Goal: Transaction & Acquisition: Book appointment/travel/reservation

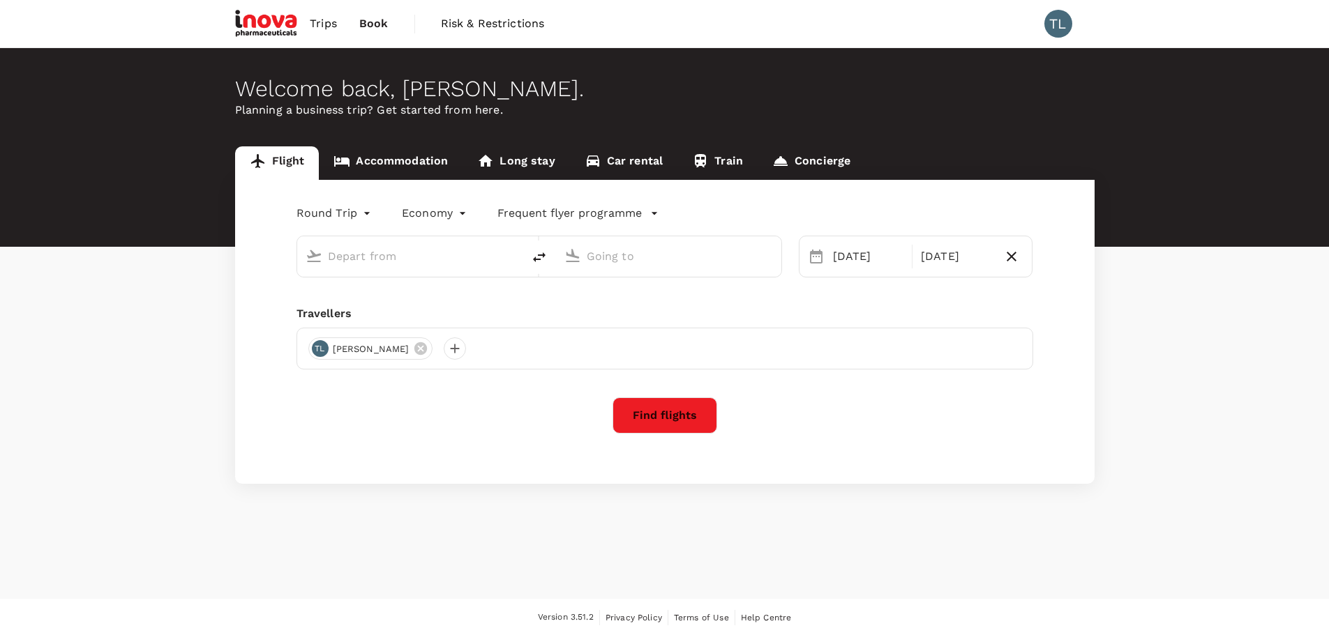
click at [393, 255] on input "text" at bounding box center [410, 256] width 165 height 22
type input "Kuala Lumpur Intl ([GEOGRAPHIC_DATA])"
type input "[GEOGRAPHIC_DATA] (TGG)"
type input "Kuala Lumpur Intl ([GEOGRAPHIC_DATA])"
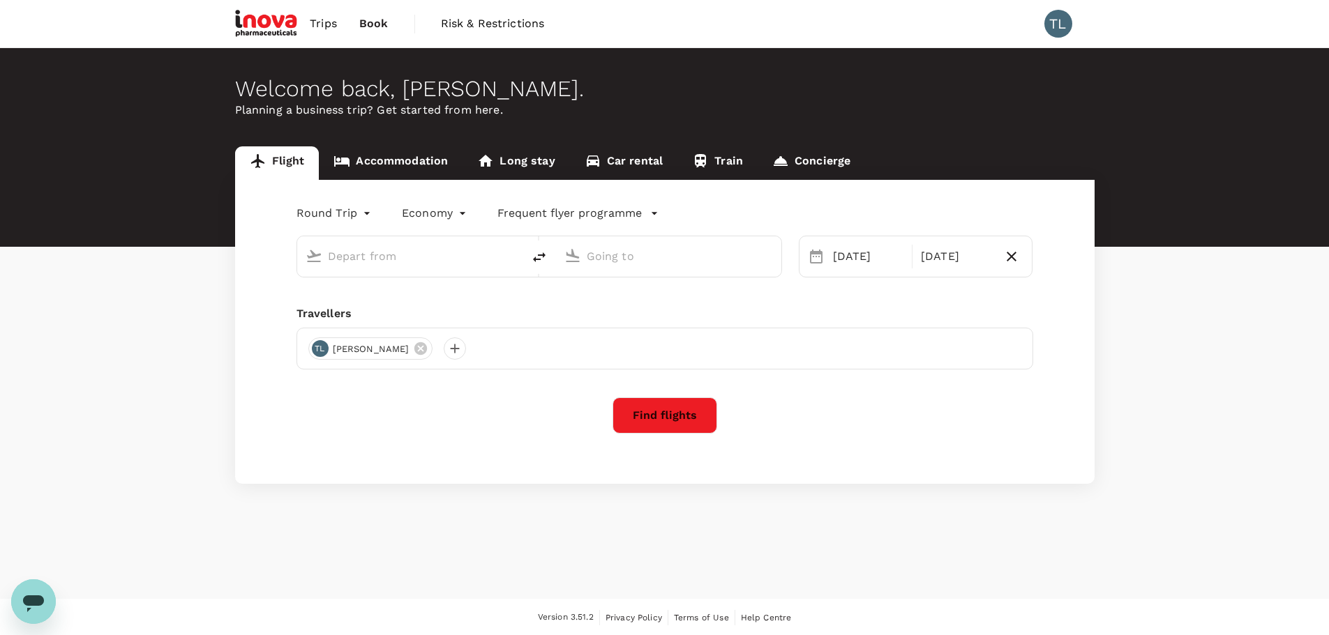
type input "[GEOGRAPHIC_DATA] (TGG)"
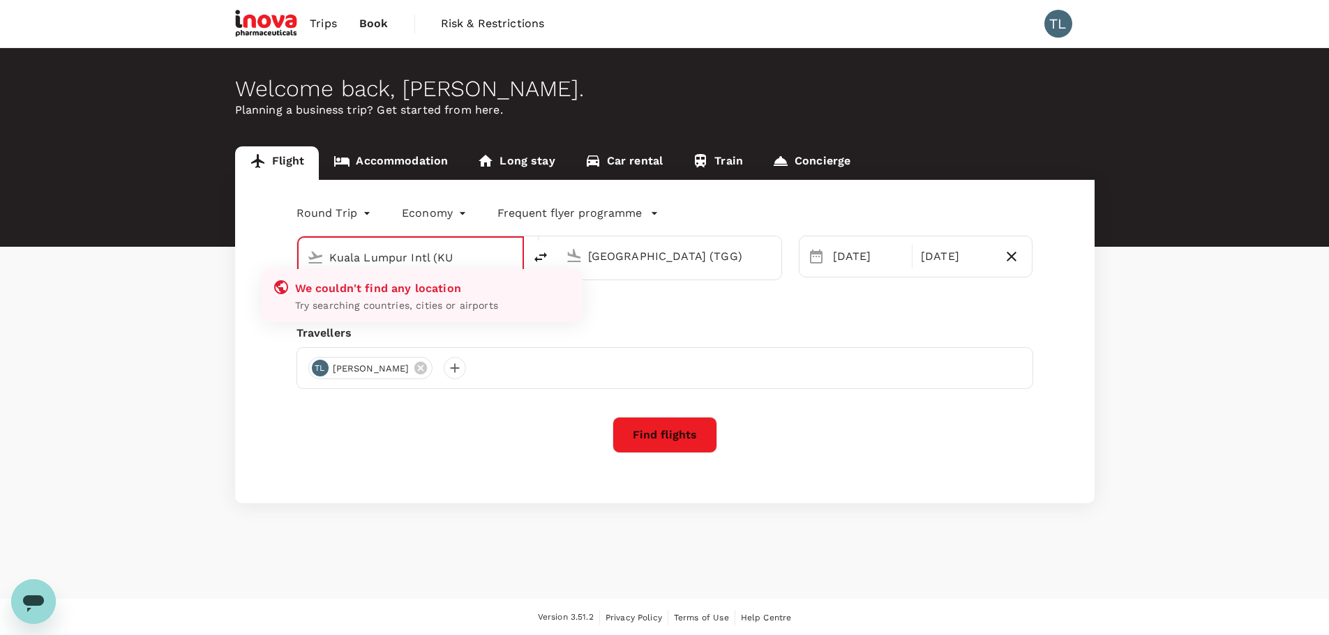
type input "Kuala Lumpur Intl (K"
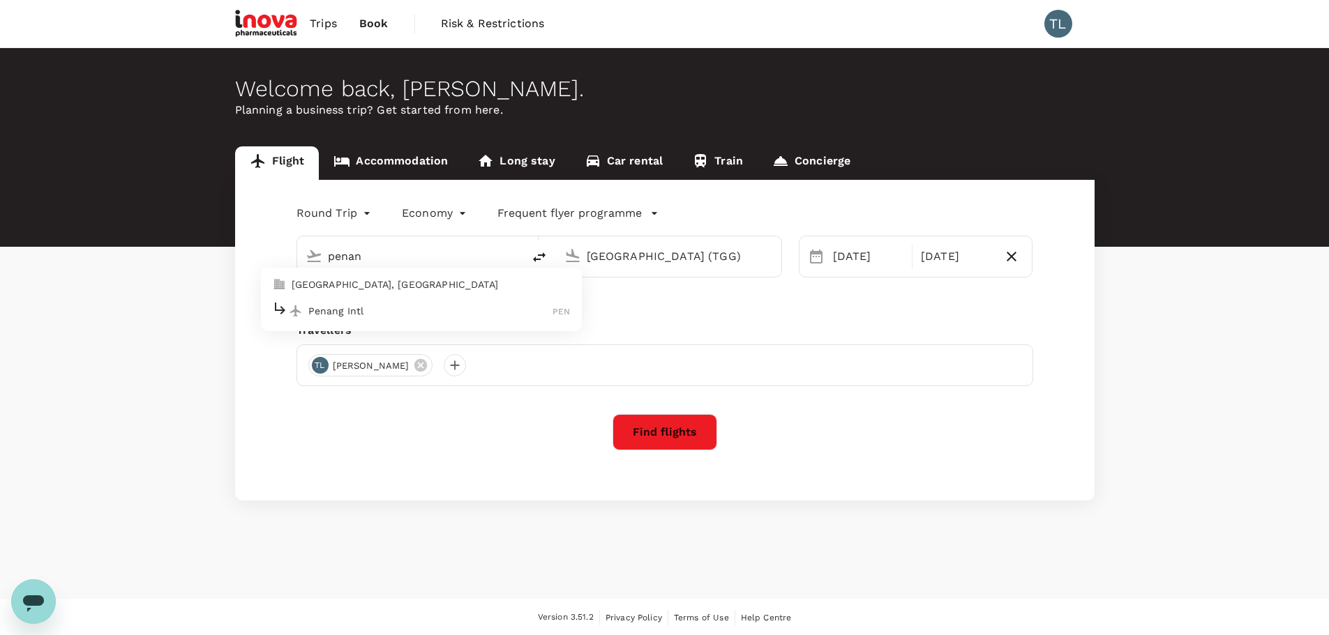
click at [392, 317] on p "Penang Intl" at bounding box center [430, 311] width 245 height 14
type input "Penang Intl (PEN)"
click at [643, 256] on input "[GEOGRAPHIC_DATA] (TGG)" at bounding box center [669, 256] width 165 height 22
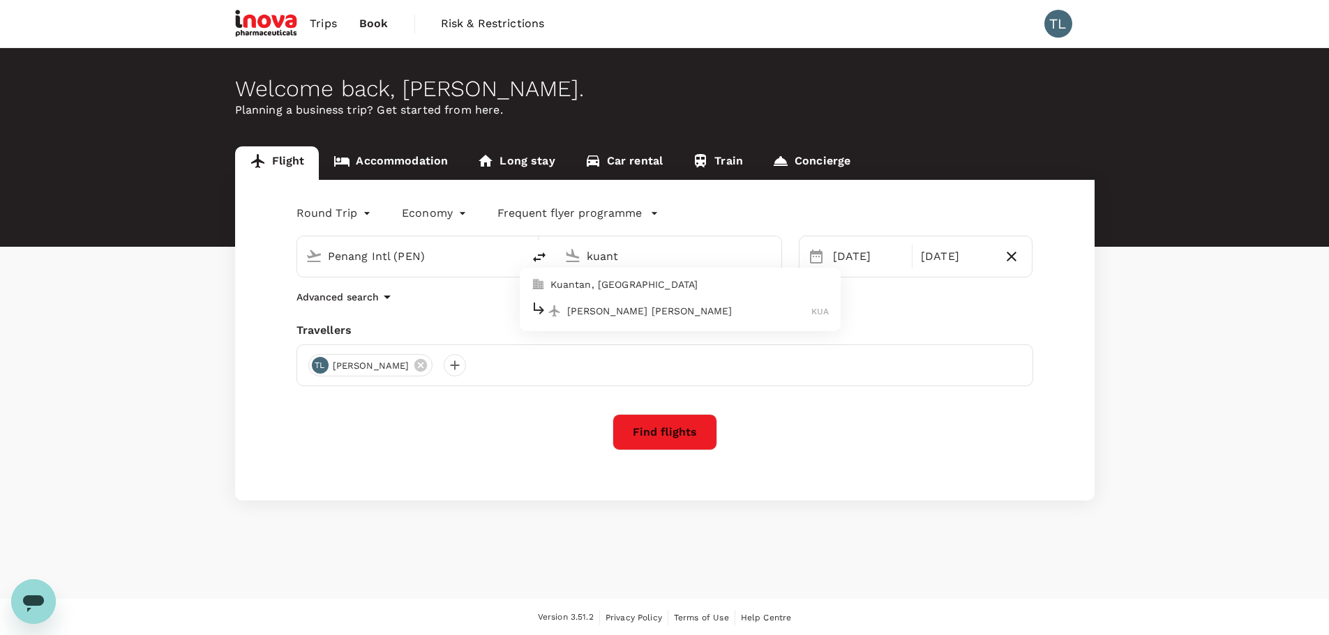
click at [667, 312] on p "[PERSON_NAME] [PERSON_NAME]" at bounding box center [689, 311] width 245 height 14
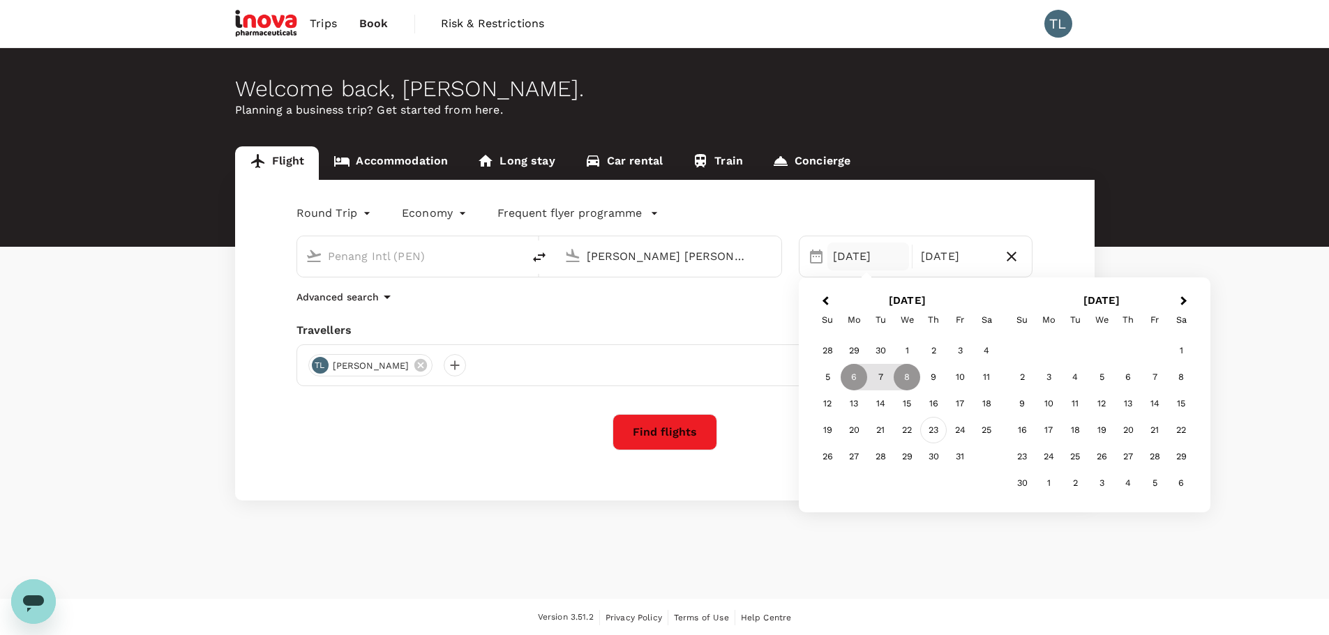
type input "[PERSON_NAME] [PERSON_NAME] (KUA)"
click at [930, 435] on div "23" at bounding box center [933, 430] width 27 height 27
click at [965, 435] on div "24" at bounding box center [959, 430] width 27 height 27
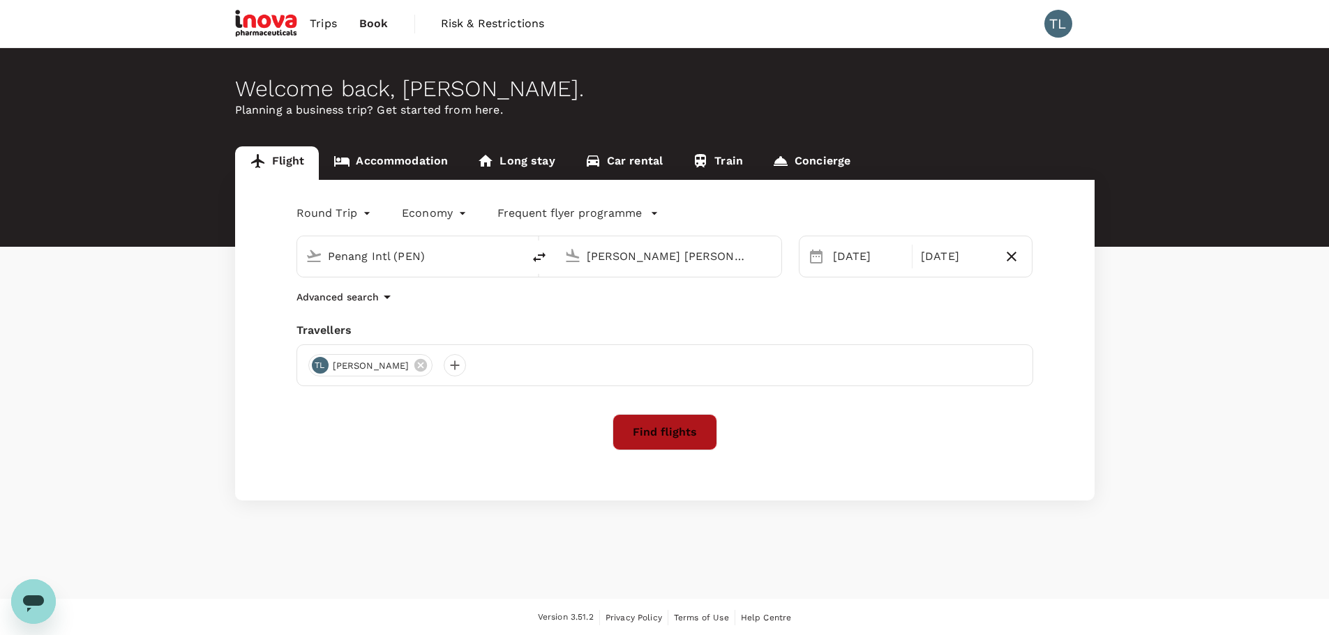
click at [691, 442] on button "Find flights" at bounding box center [664, 432] width 105 height 36
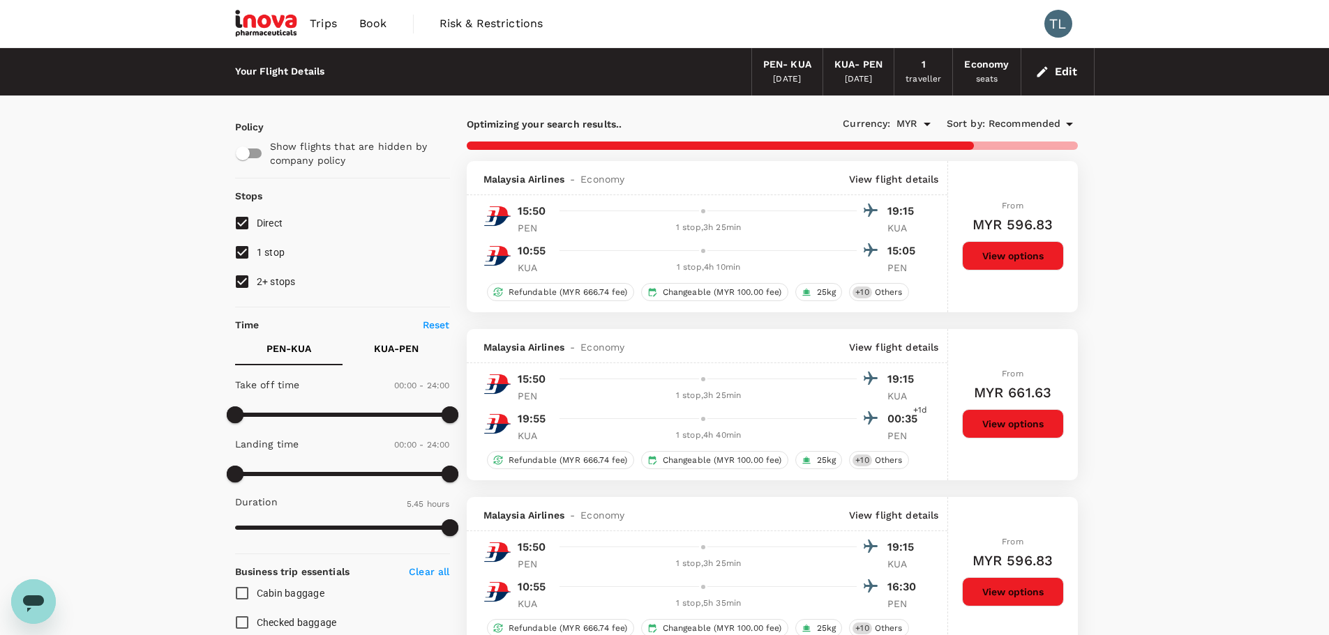
click at [1061, 79] on button "Edit" at bounding box center [1057, 72] width 50 height 22
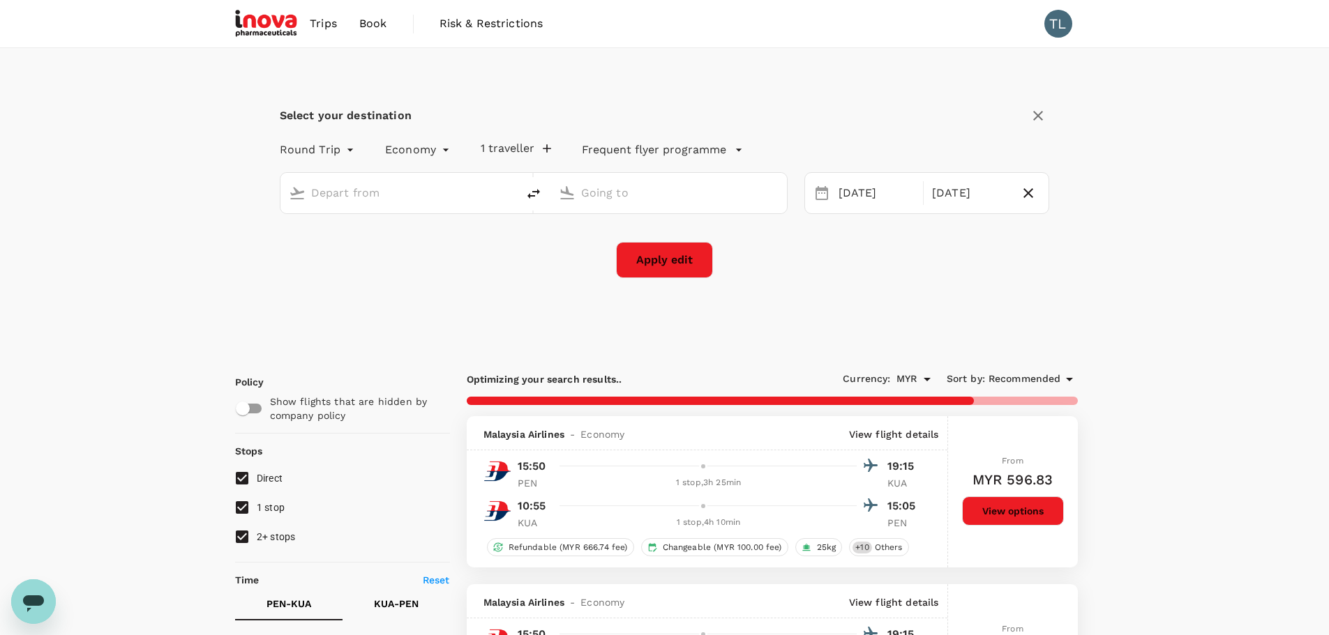
type input "Penang Intl (PEN)"
type input "[PERSON_NAME] [PERSON_NAME] (KUA)"
type input "805"
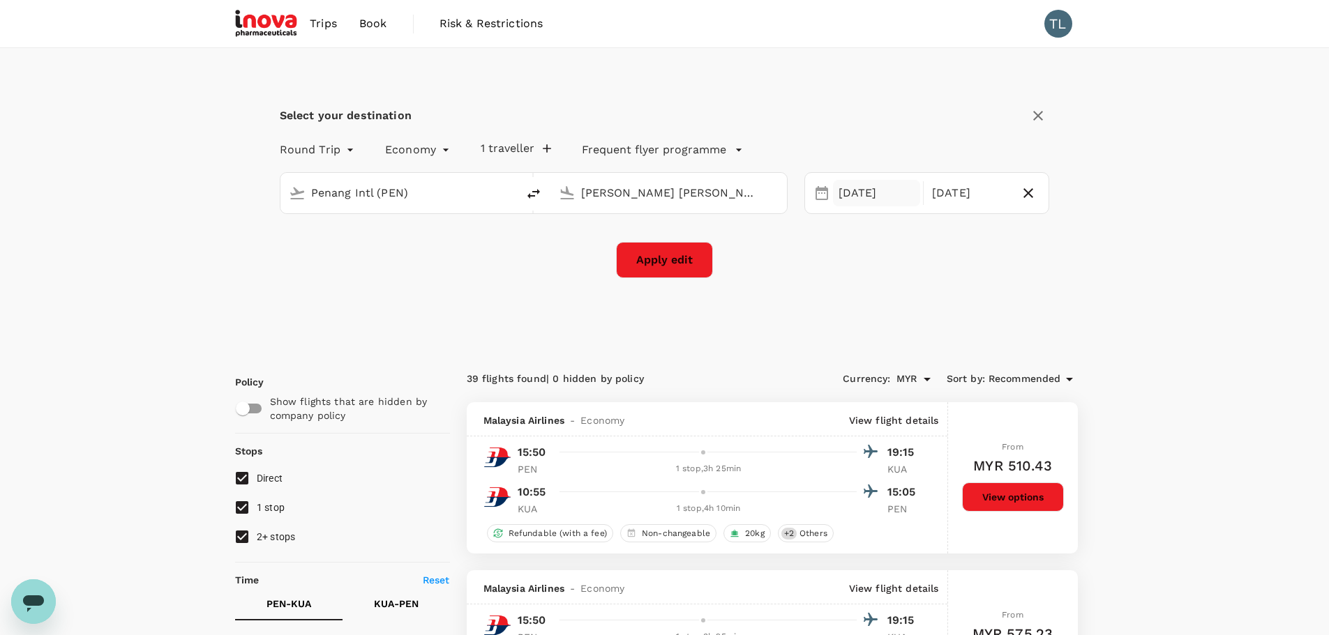
click at [873, 197] on div "[DATE]" at bounding box center [876, 193] width 87 height 27
click at [1133, 335] on div "13" at bounding box center [1133, 339] width 27 height 27
click at [860, 190] on div "[DATE]" at bounding box center [876, 193] width 87 height 27
click at [835, 234] on button "Previous Month" at bounding box center [829, 238] width 22 height 22
click at [936, 368] on div "23" at bounding box center [938, 366] width 27 height 27
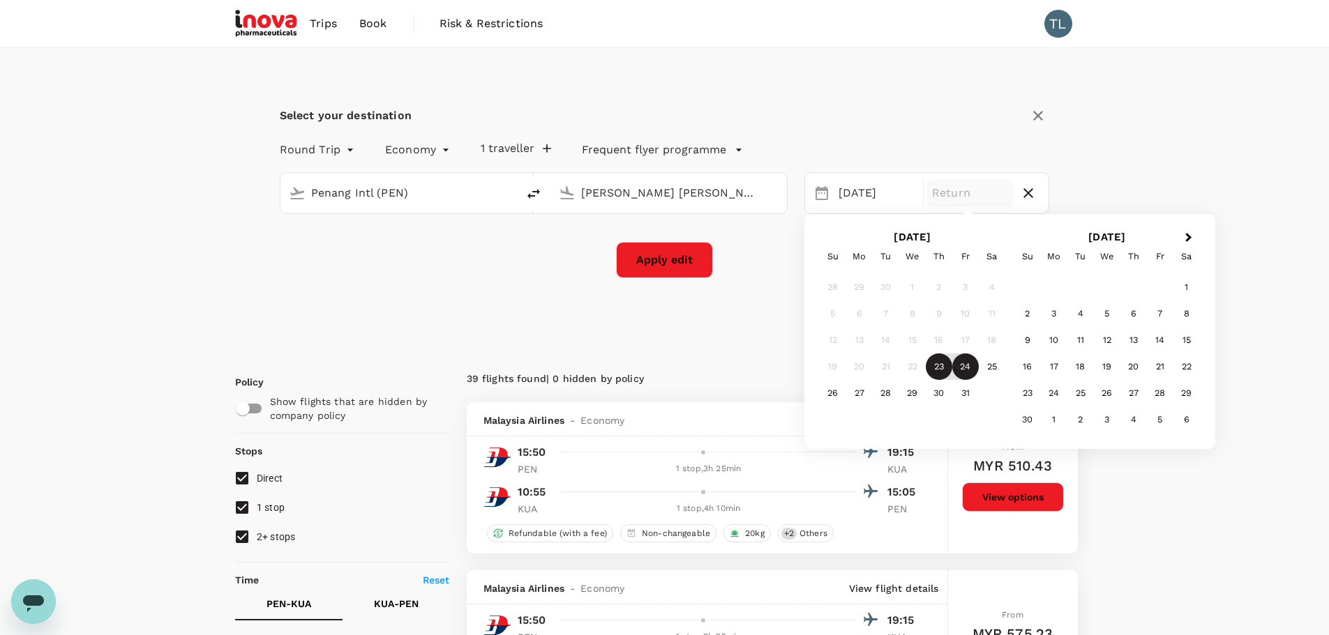
click at [964, 365] on div "24" at bounding box center [965, 367] width 27 height 27
click at [614, 188] on input "[PERSON_NAME] [PERSON_NAME] (KUA)" at bounding box center [669, 193] width 176 height 22
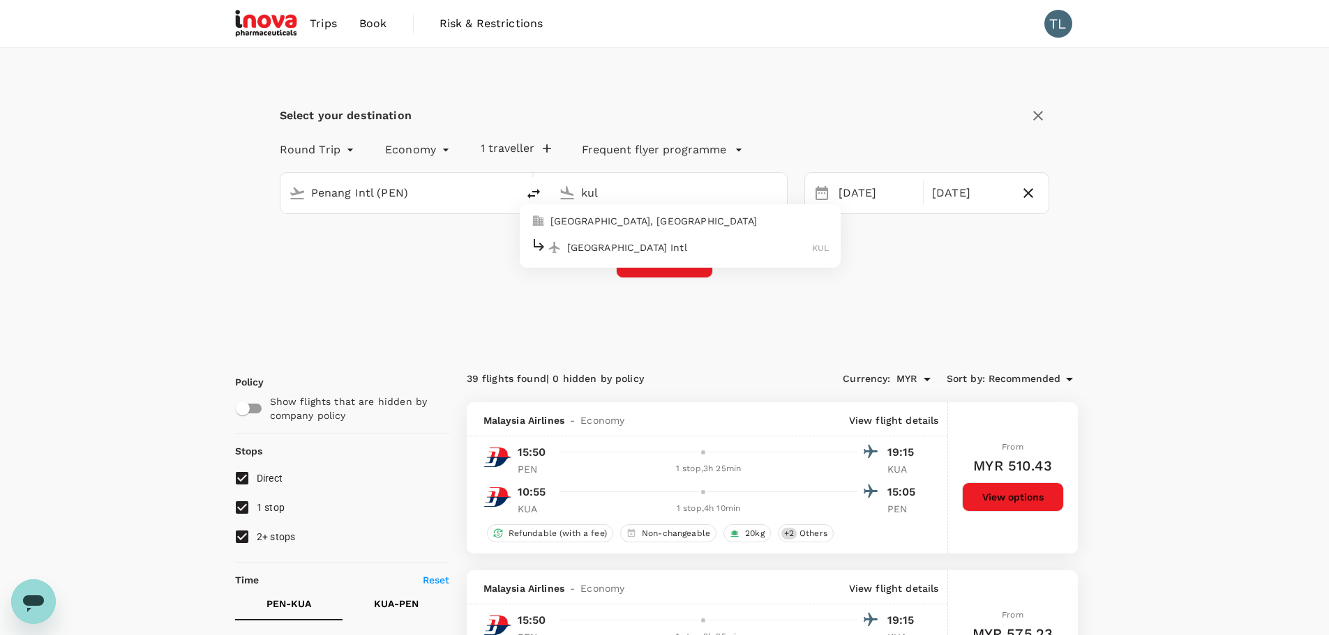
click at [620, 237] on div "[GEOGRAPHIC_DATA] Intl KUL" at bounding box center [680, 247] width 299 height 22
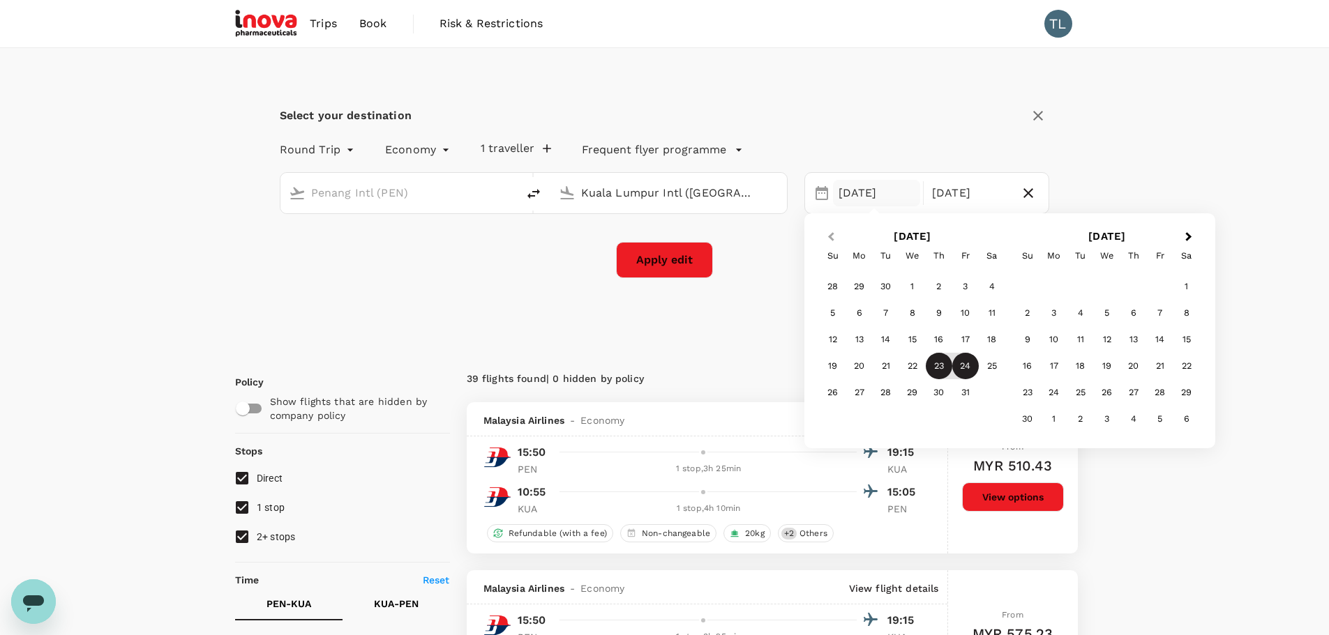
type input "Kuala Lumpur Intl ([GEOGRAPHIC_DATA])"
click at [831, 239] on span "Previous Month" at bounding box center [831, 237] width 0 height 16
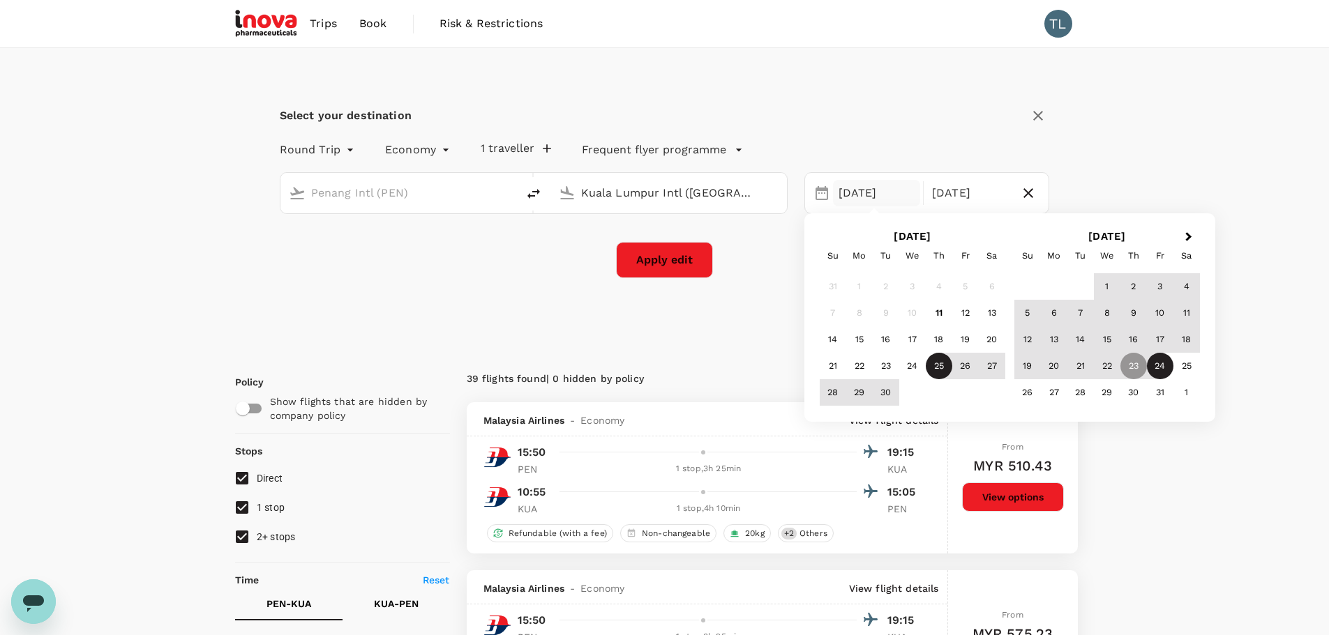
click at [937, 369] on div "25" at bounding box center [938, 366] width 27 height 27
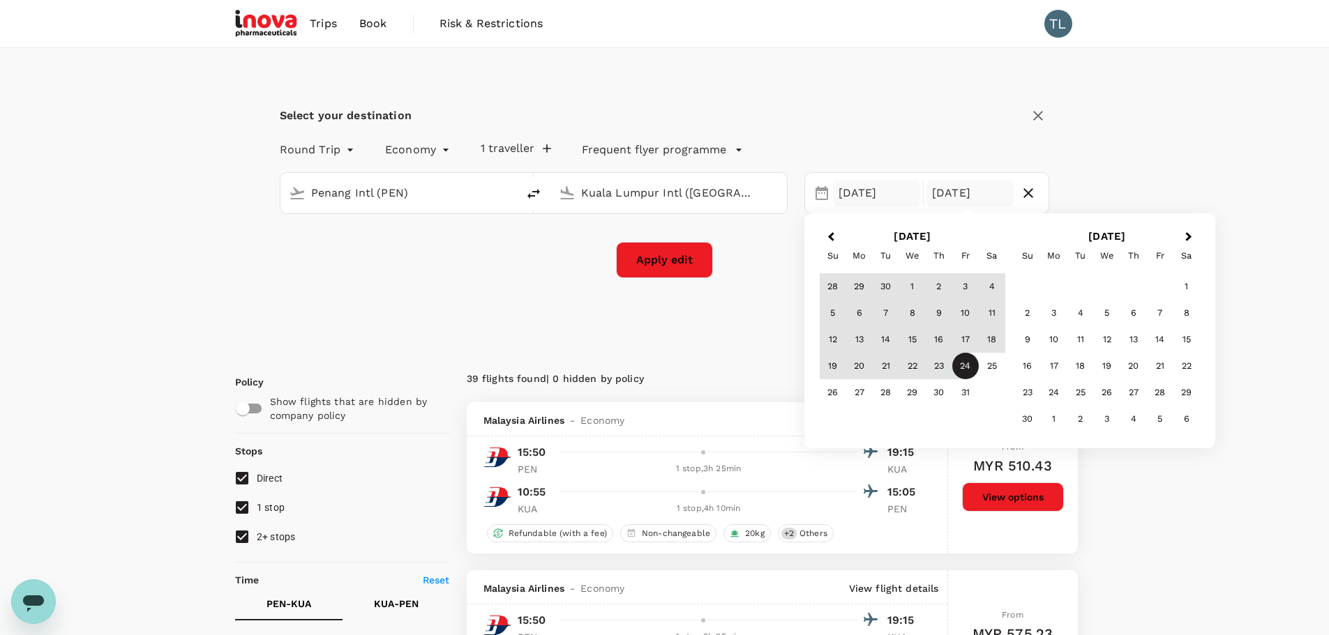
click at [856, 190] on div "[DATE]" at bounding box center [876, 193] width 87 height 27
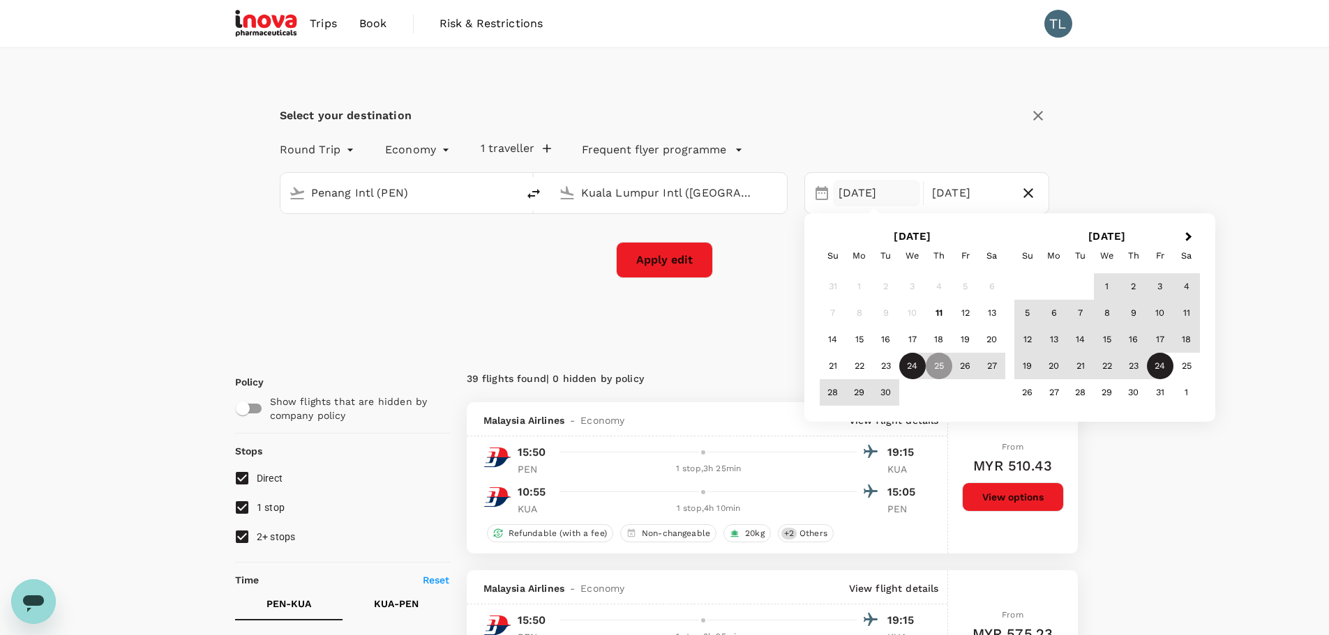
click at [910, 362] on div "24" at bounding box center [912, 366] width 27 height 27
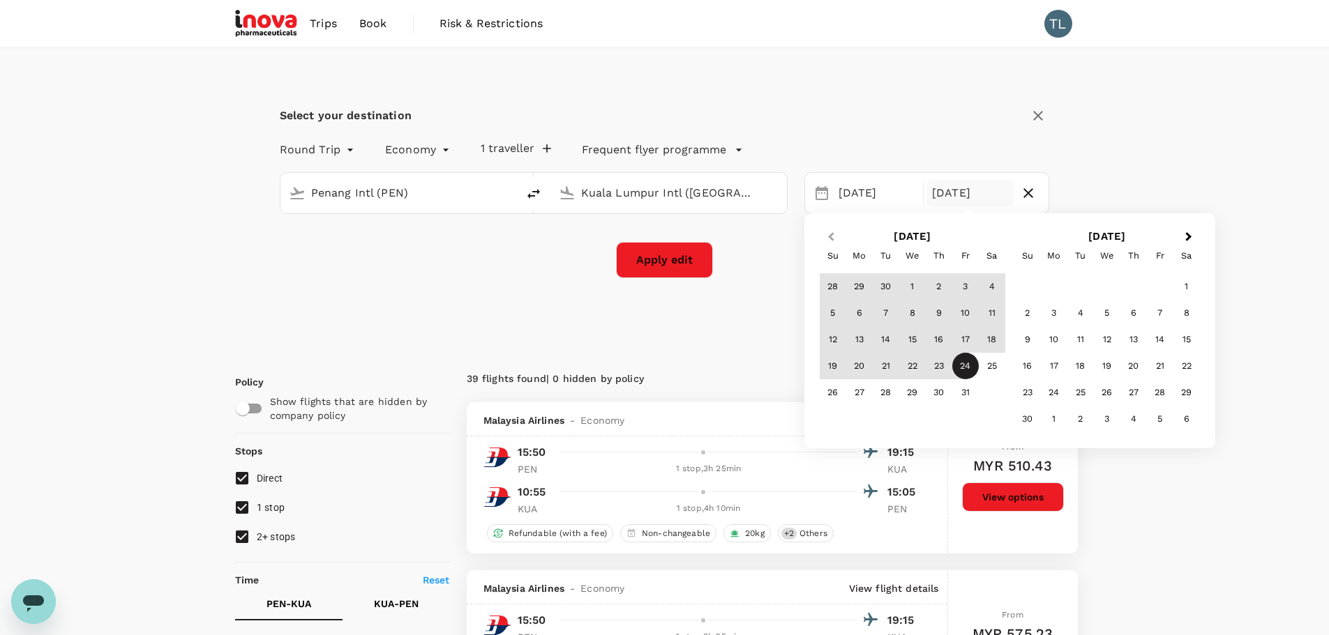
click at [831, 242] on button "Previous Month" at bounding box center [829, 238] width 22 height 22
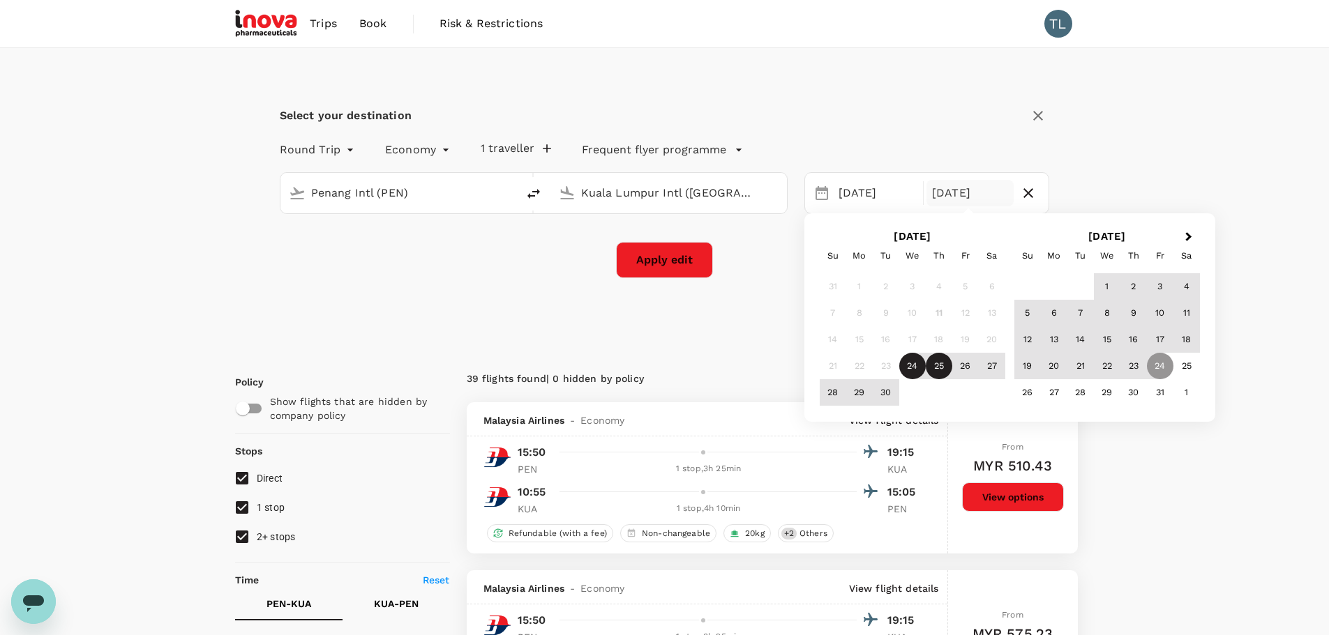
click at [939, 363] on div "25" at bounding box center [938, 366] width 27 height 27
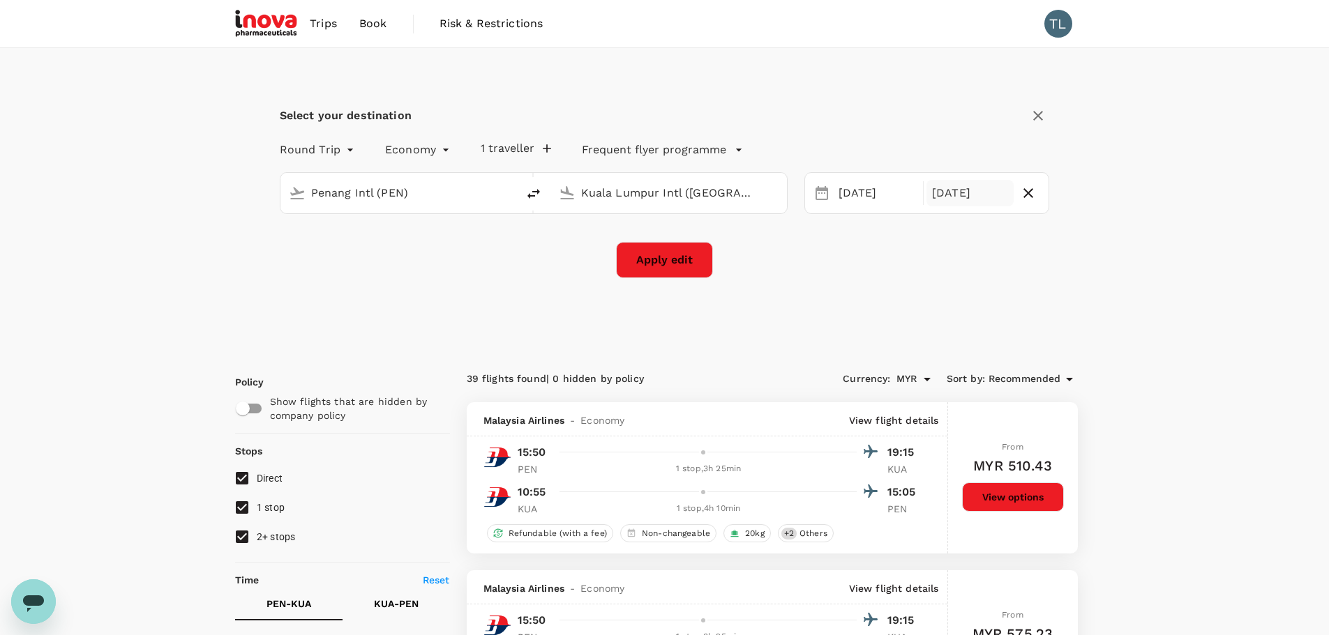
click at [937, 200] on div "[DATE]" at bounding box center [969, 193] width 87 height 27
click at [958, 365] on div "26" at bounding box center [965, 366] width 27 height 27
click at [690, 276] on button "Apply edit" at bounding box center [664, 260] width 97 height 36
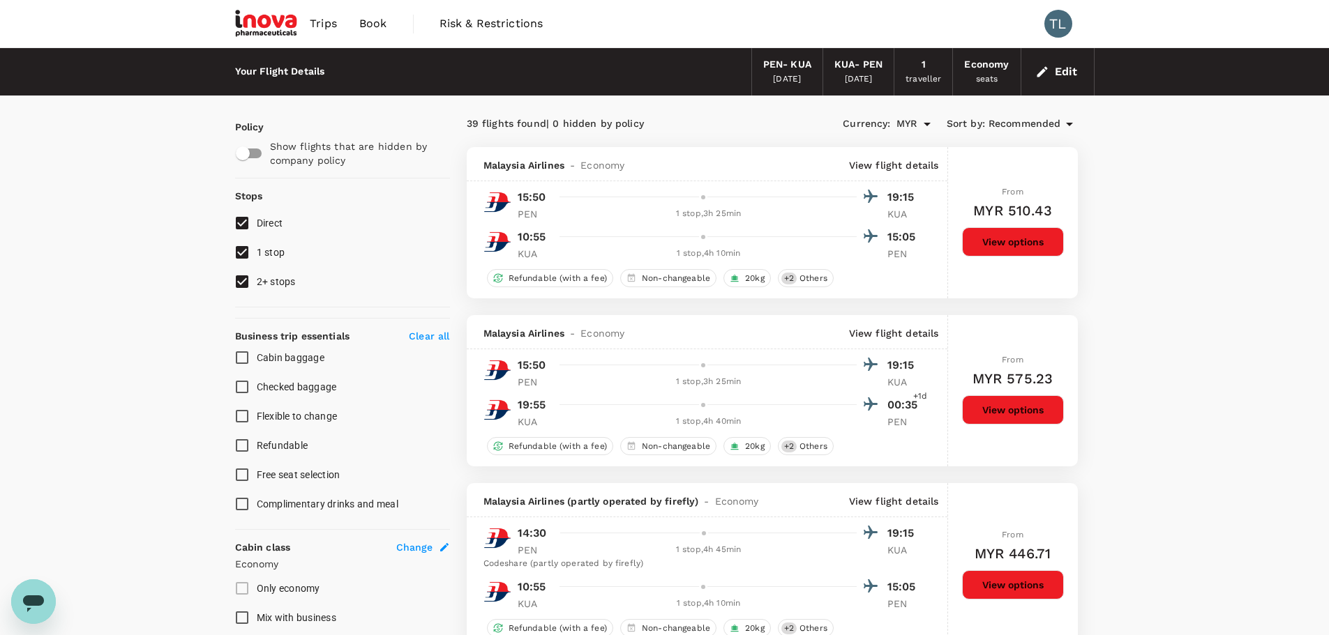
checkbox input "false"
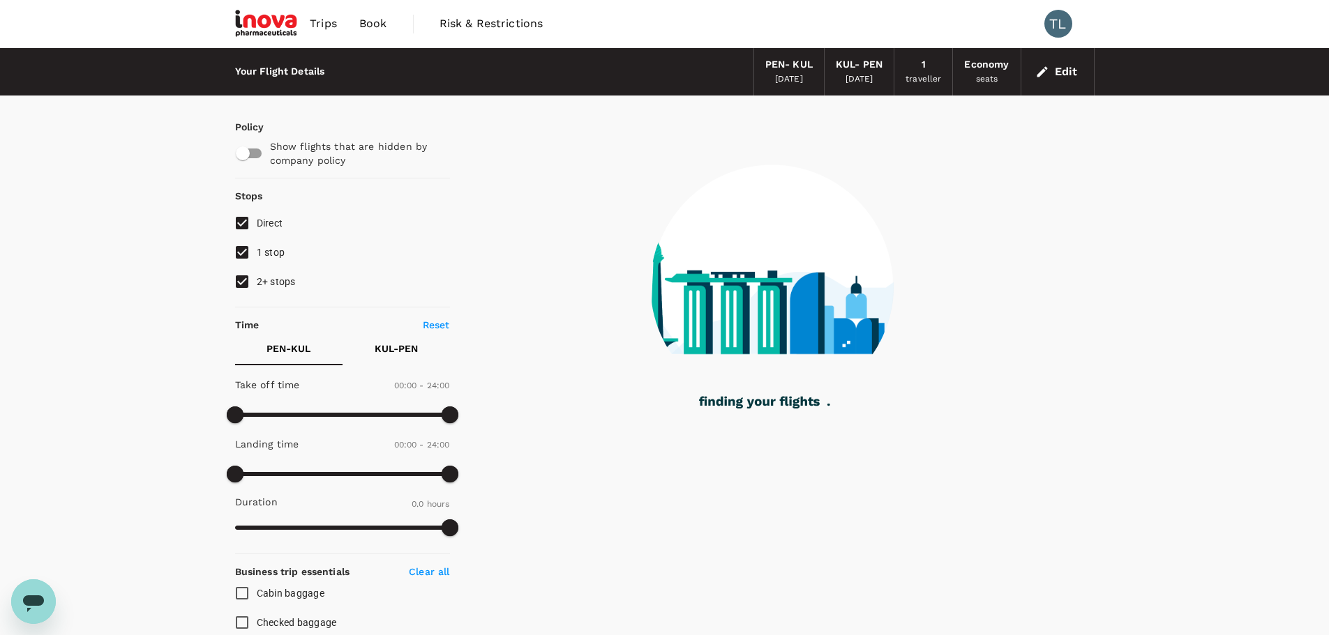
type input "630"
checkbox input "true"
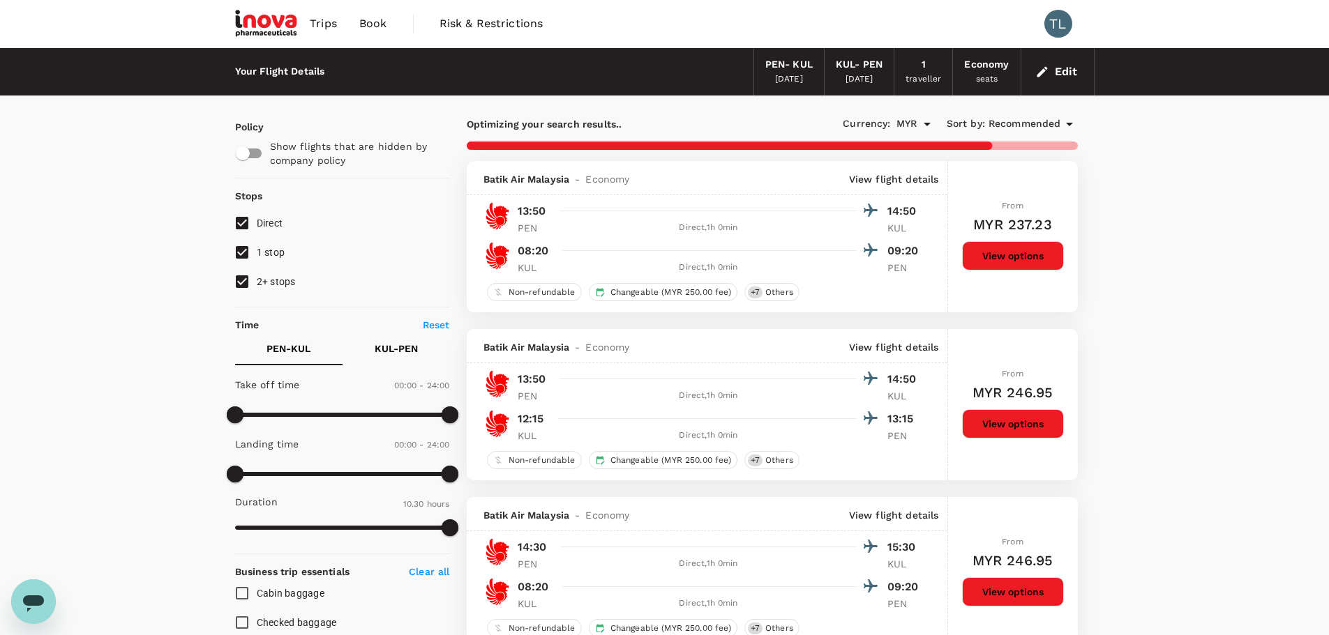
click at [1064, 71] on button "Edit" at bounding box center [1057, 72] width 50 height 22
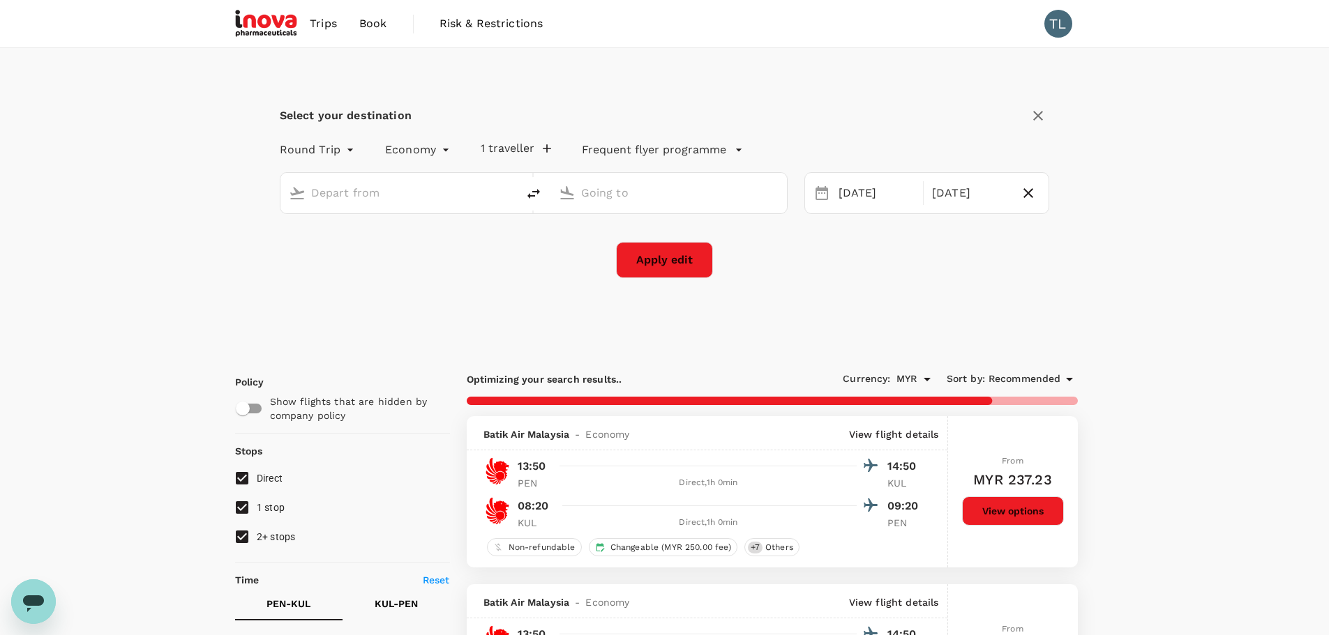
type input "Penang Intl (PEN)"
type input "Kuala Lumpur Intl ([GEOGRAPHIC_DATA])"
click at [698, 201] on input "Kuala Lumpur Intl ([GEOGRAPHIC_DATA])" at bounding box center [669, 193] width 176 height 22
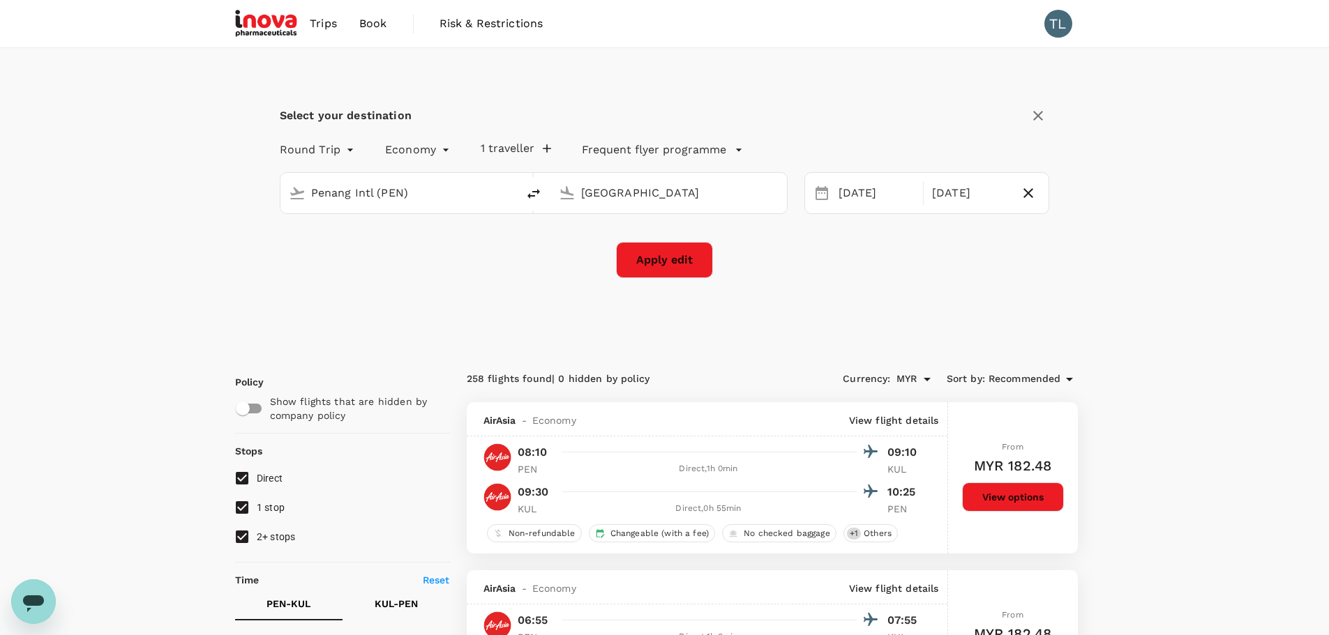
type input "Kuala Lumpur Intl ([GEOGRAPHIC_DATA])"
click at [722, 190] on input "Kuala Lumpur Intl ([GEOGRAPHIC_DATA])" at bounding box center [669, 193] width 176 height 22
click at [720, 190] on input "Kuala Lumpur Intl ([GEOGRAPHIC_DATA])" at bounding box center [669, 193] width 176 height 22
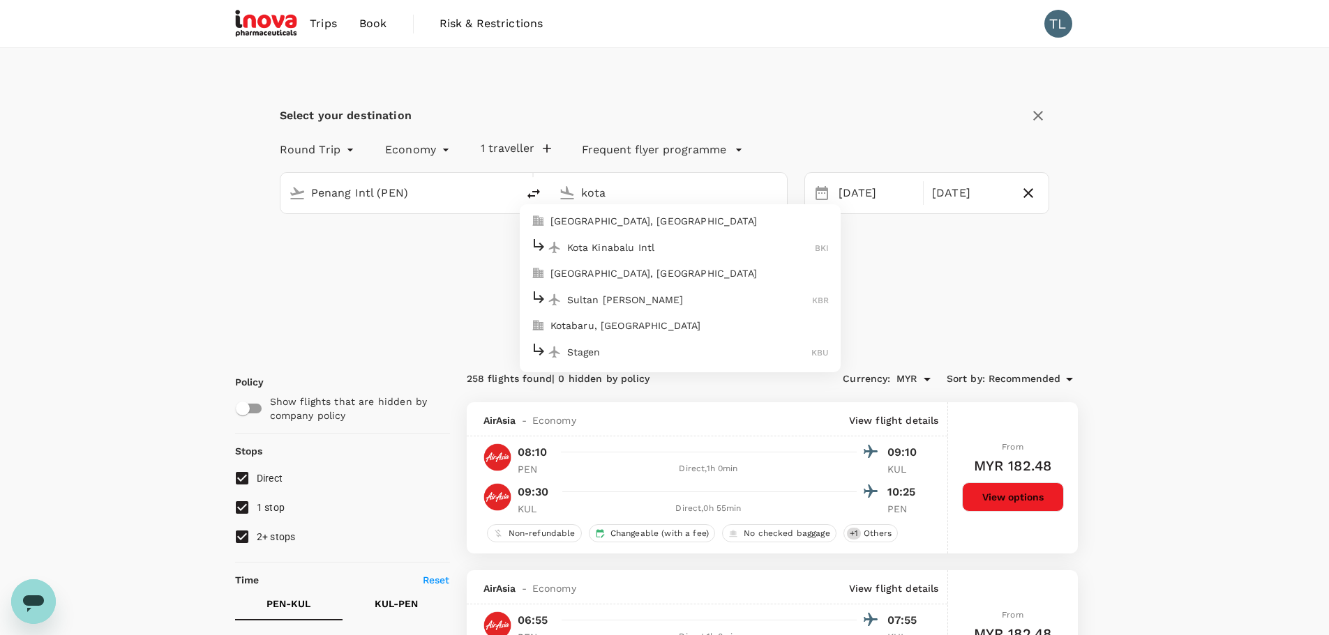
click at [695, 300] on p "Sultan [PERSON_NAME]" at bounding box center [689, 300] width 245 height 14
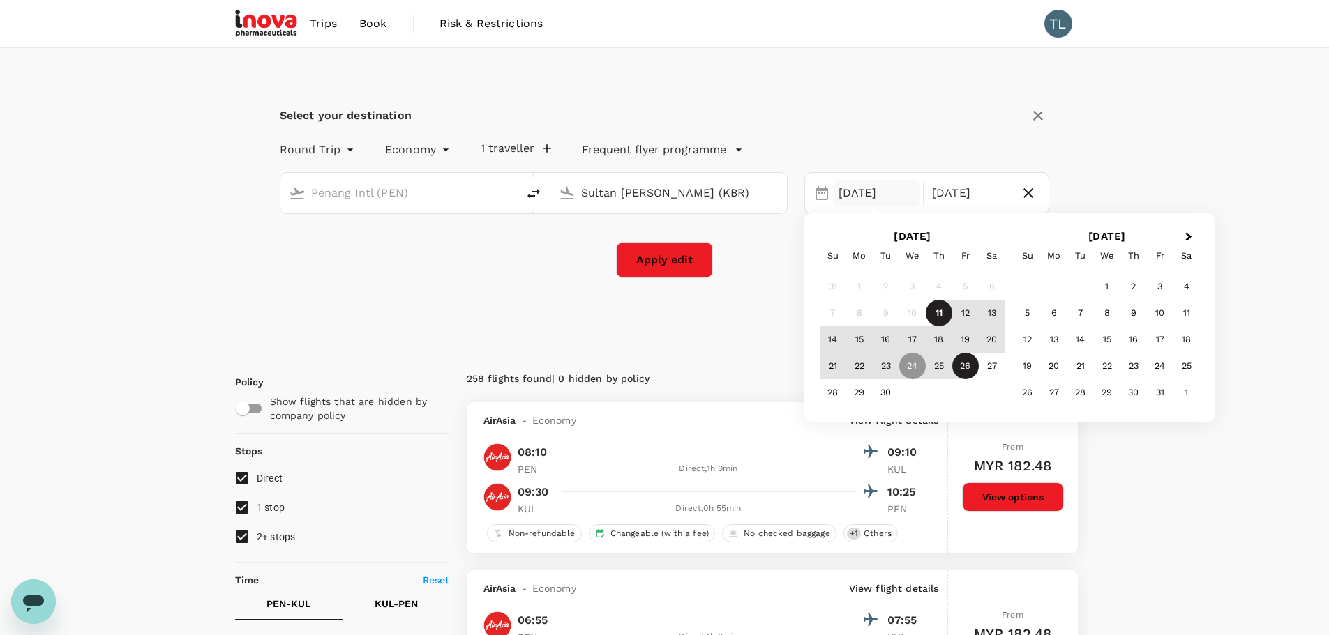
type input "Sultan [PERSON_NAME] (KBR)"
click at [676, 260] on button "Apply edit" at bounding box center [664, 260] width 97 height 36
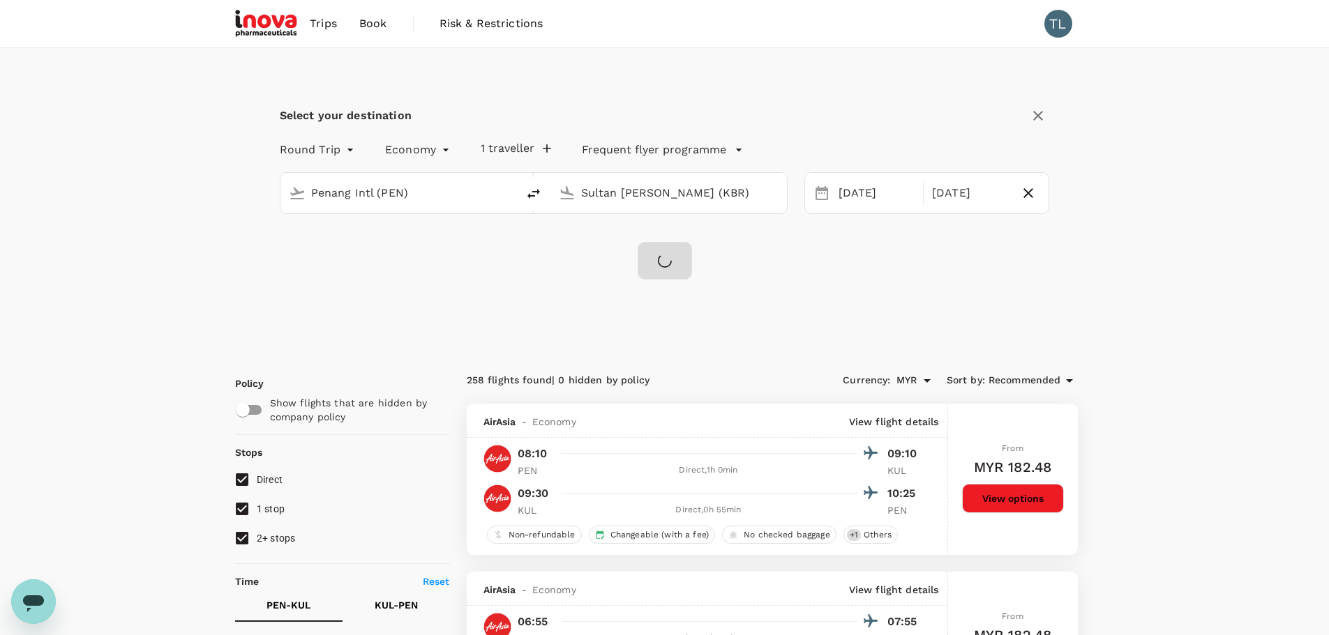
checkbox input "false"
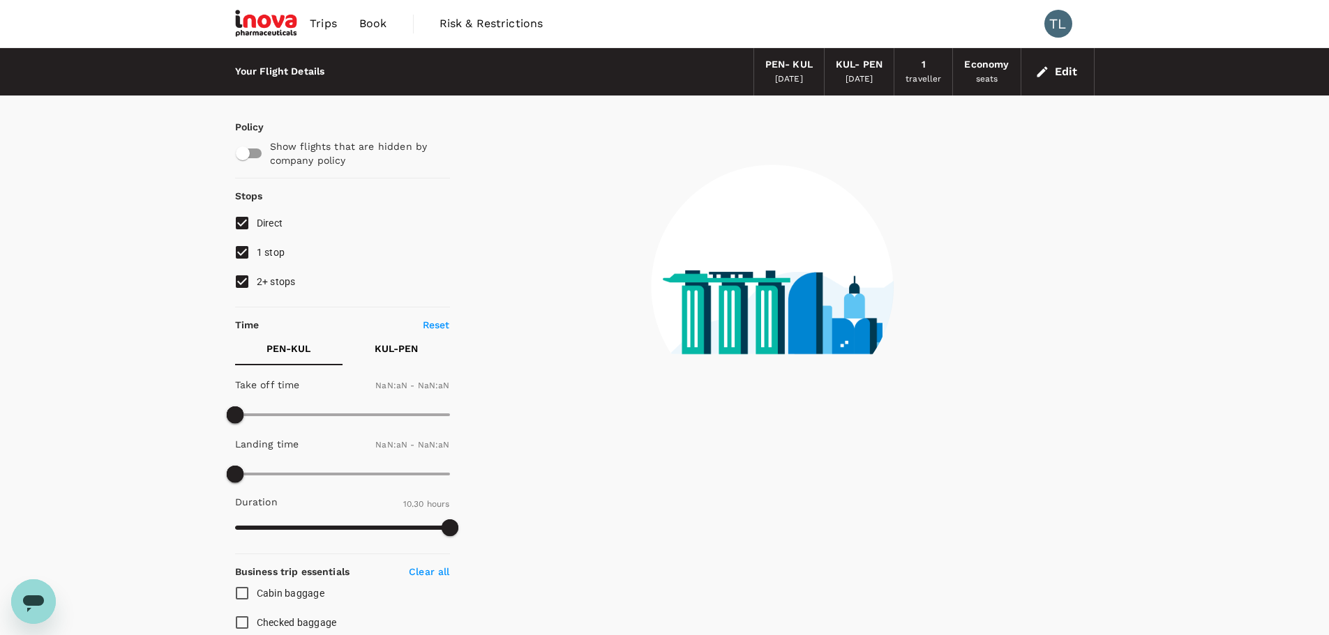
type input "1440"
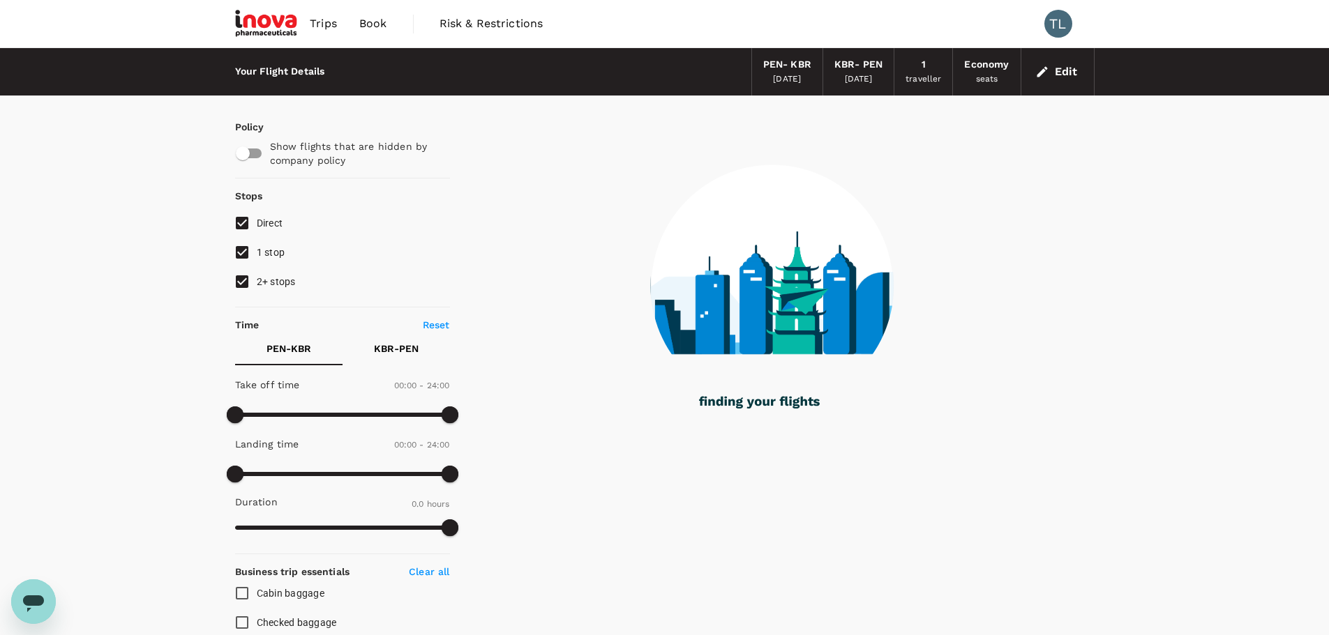
type input "415"
checkbox input "true"
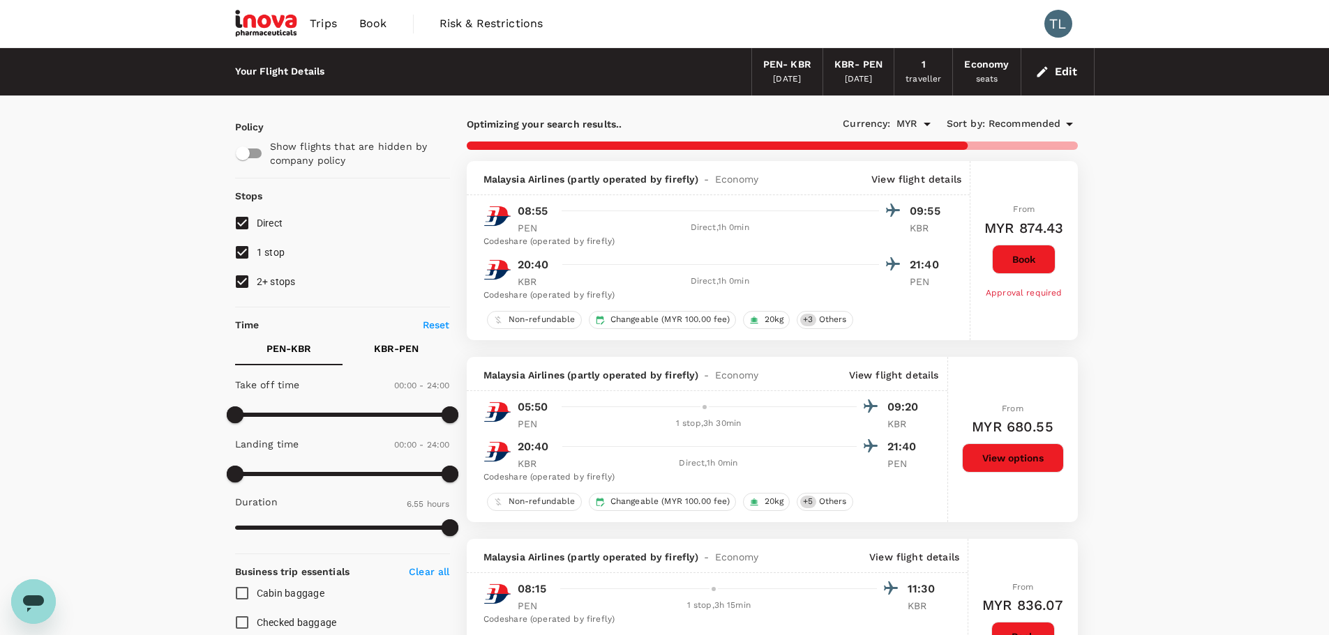
scroll to position [70, 0]
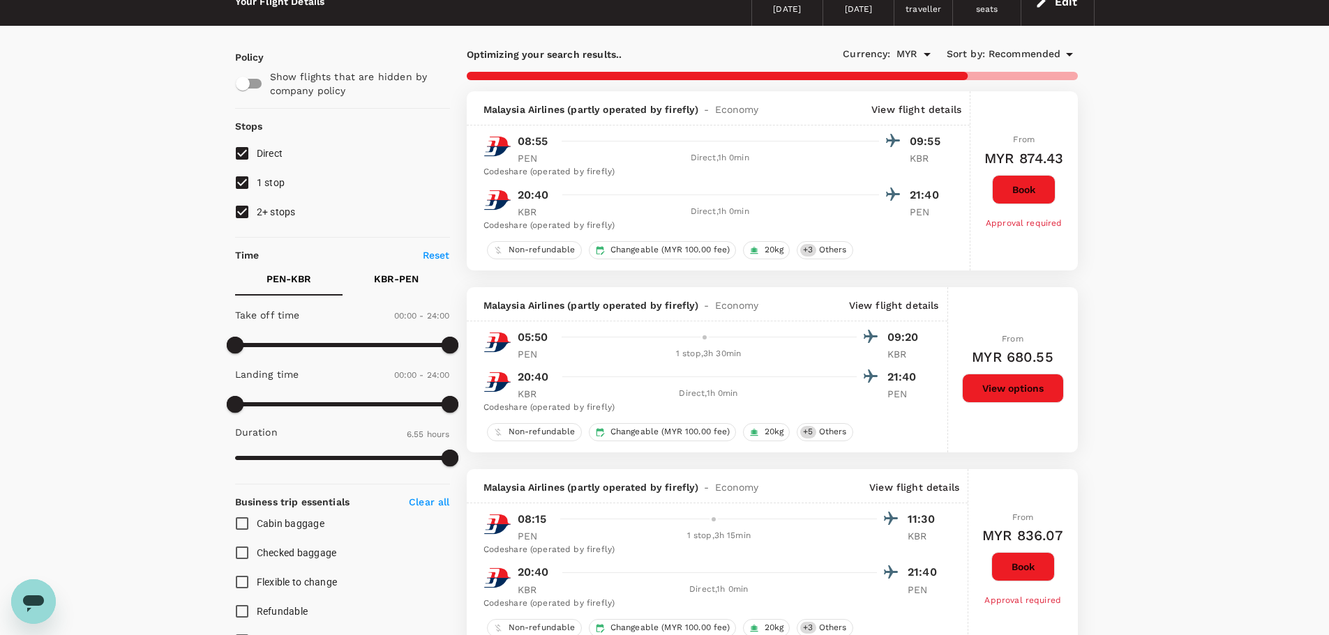
type input "535"
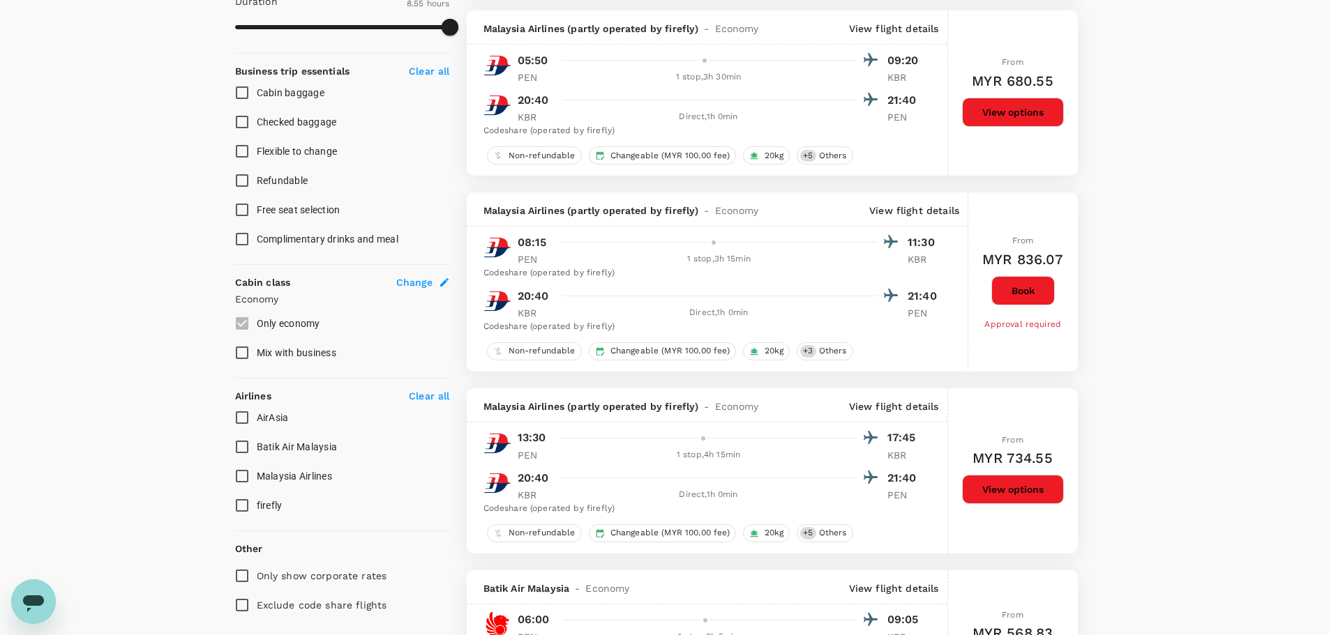
scroll to position [0, 0]
